Goal: Find specific page/section: Find specific page/section

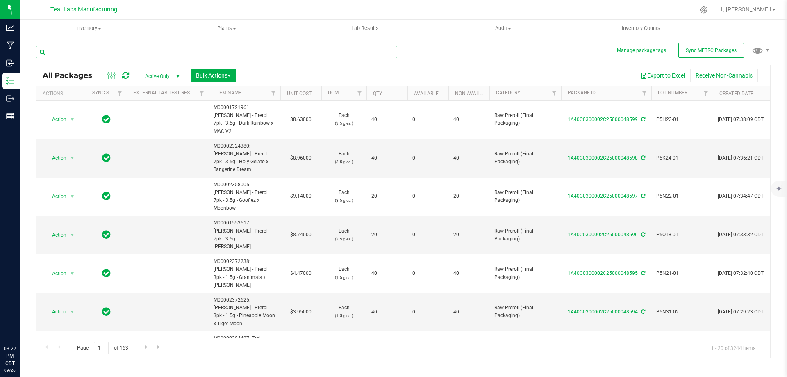
click at [132, 48] on input "text" at bounding box center [216, 52] width 361 height 12
type input "41331"
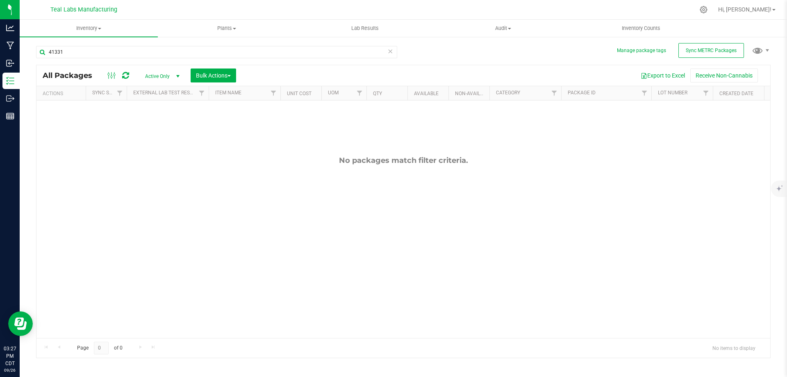
click at [169, 75] on span "Active Only" at bounding box center [160, 76] width 45 height 11
click at [153, 124] on li "All" at bounding box center [160, 126] width 44 height 12
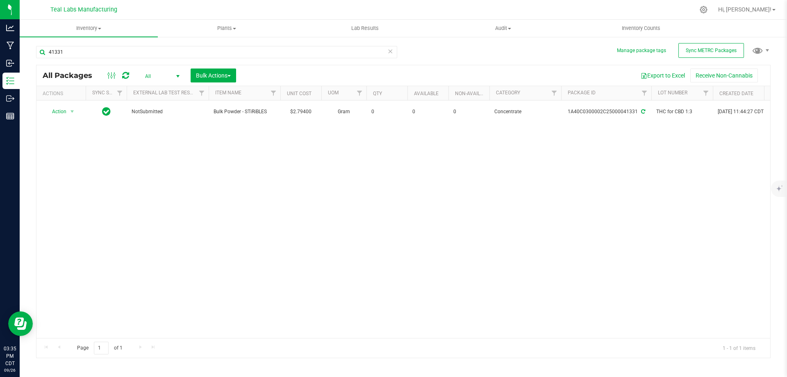
click at [389, 53] on icon at bounding box center [390, 51] width 6 height 10
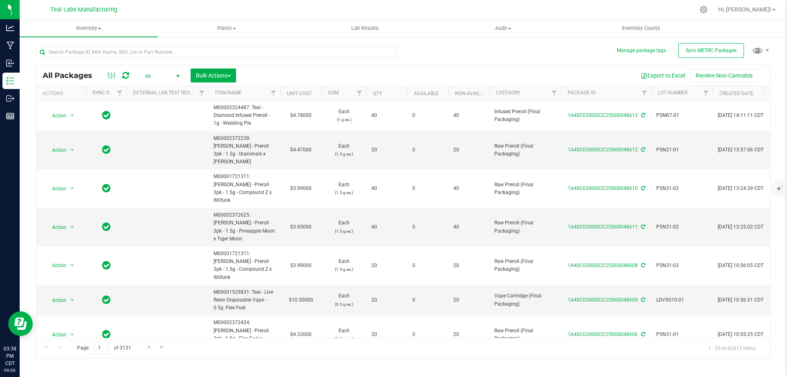
click at [387, 67] on div "All Packages All Active Only Lab Samples Locked All External Internal Bulk Acti…" at bounding box center [403, 75] width 734 height 20
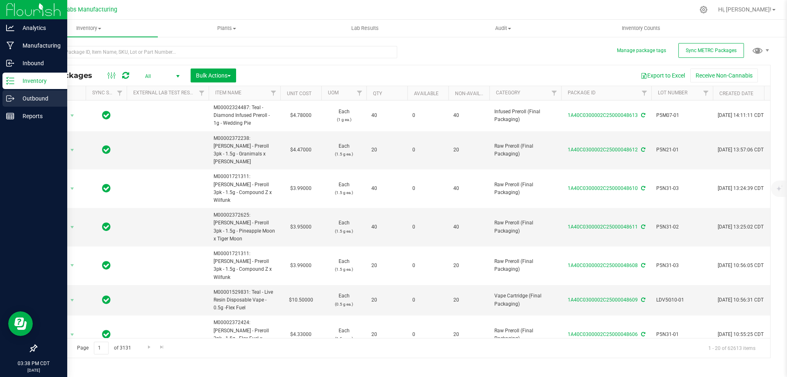
click at [7, 103] on div "Outbound" at bounding box center [34, 98] width 65 height 16
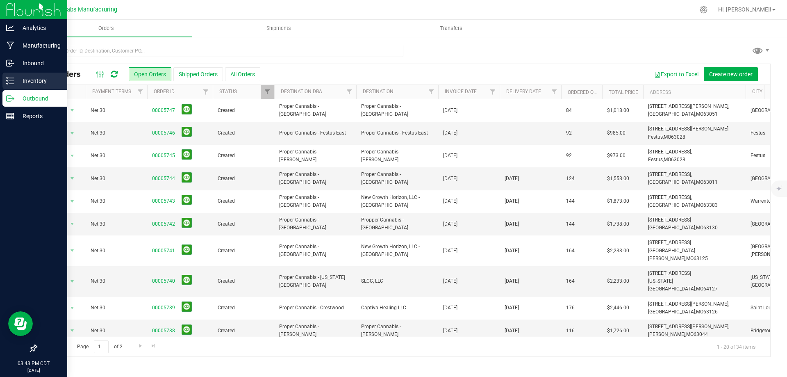
click at [12, 81] on line at bounding box center [11, 81] width 5 height 0
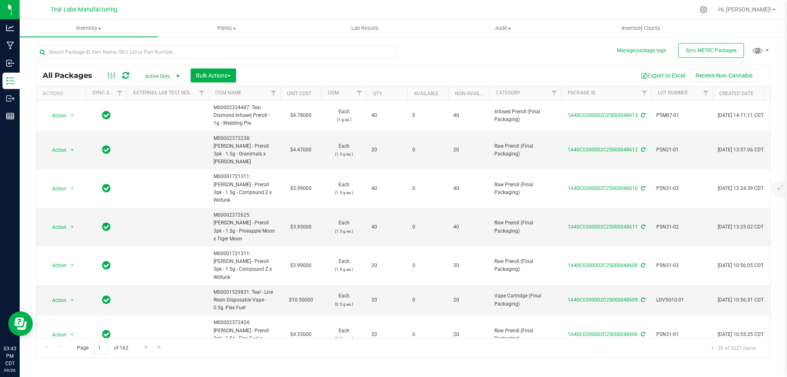
click at [349, 77] on div "Export to Excel Receive Non-Cannabis" at bounding box center [503, 75] width 522 height 14
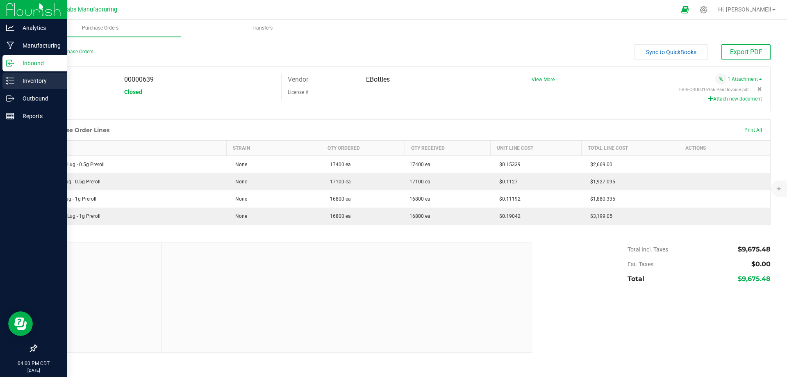
click at [12, 82] on icon at bounding box center [10, 81] width 8 height 8
